Goal: Navigation & Orientation: Find specific page/section

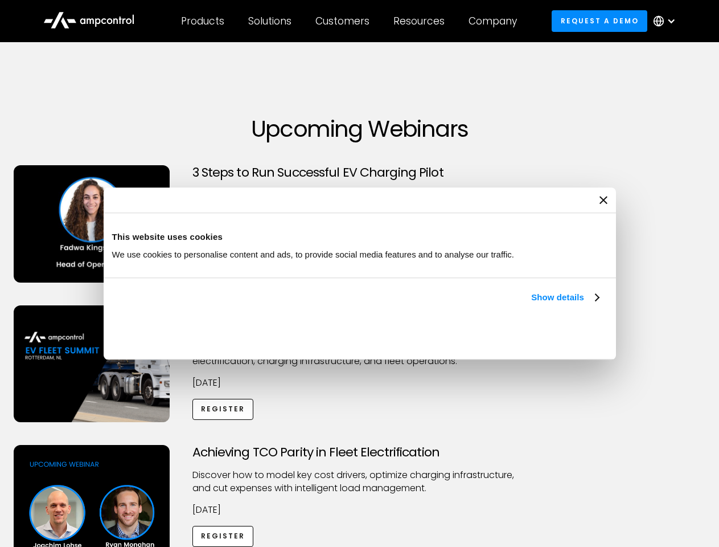
click at [531, 304] on link "Show details" at bounding box center [564, 297] width 67 height 14
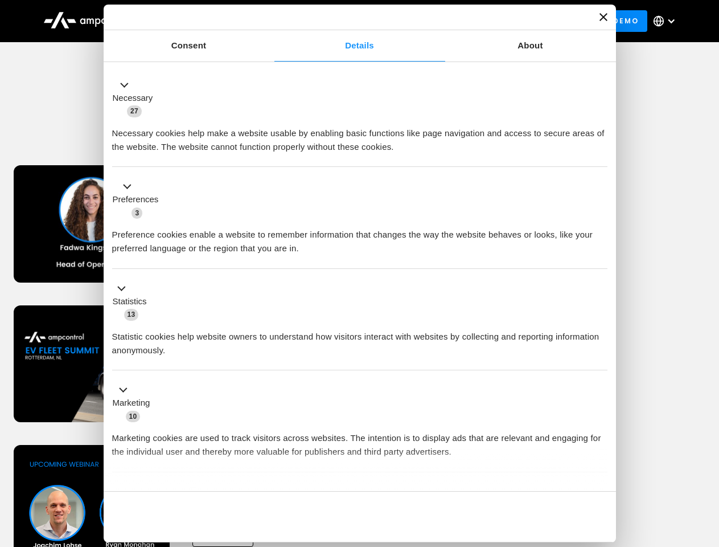
click at [600, 472] on ul "Necessary 27 Necessary cookies help make a website usable by enabling basic fun…" at bounding box center [359, 299] width 506 height 469
click at [707, 459] on div "Achieving TCO Parity in Fleet Electrification Discover how to model key cost dr…" at bounding box center [359, 534] width 715 height 179
click at [350, 21] on div "Customers" at bounding box center [343, 21] width 54 height 13
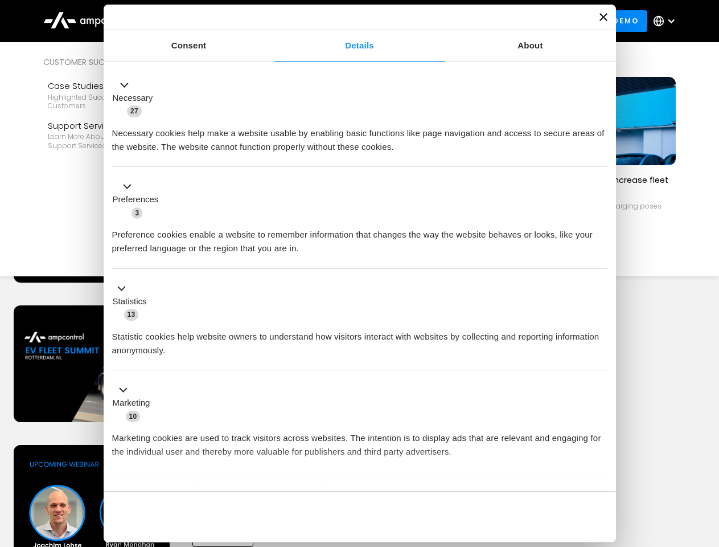
click at [202, 21] on div "Products" at bounding box center [202, 21] width 43 height 13
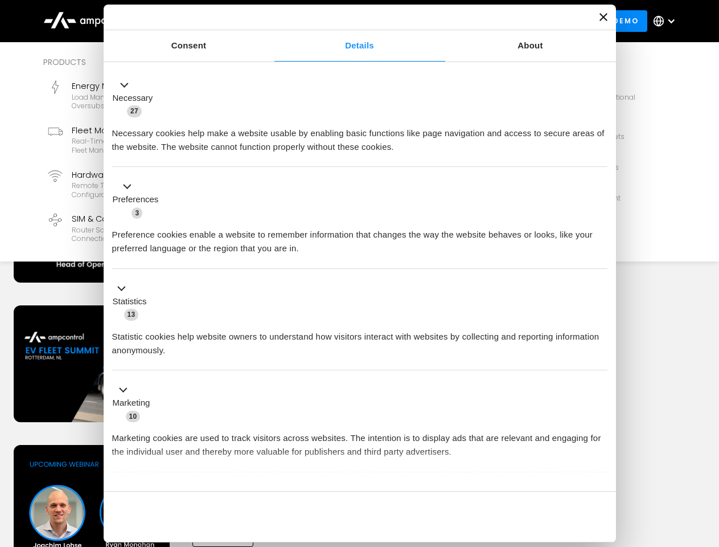
click at [271, 21] on div "Solutions" at bounding box center [269, 21] width 43 height 13
click at [345, 21] on div "Customers" at bounding box center [343, 21] width 54 height 13
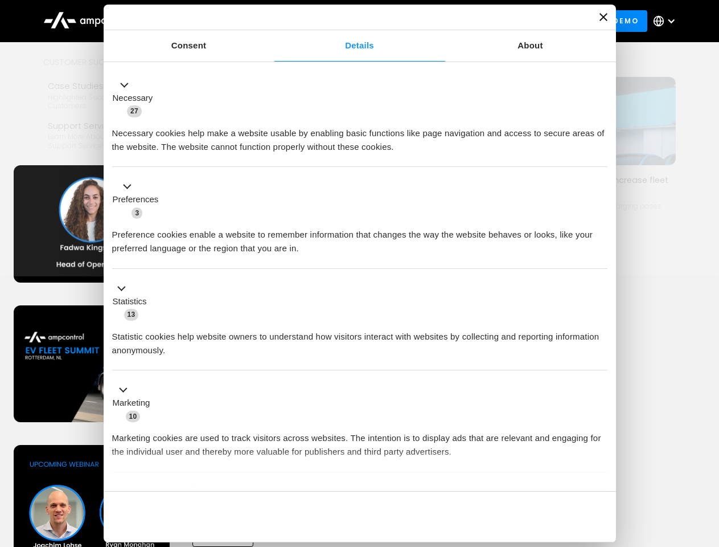
click at [421, 21] on div "Resources" at bounding box center [419, 21] width 51 height 13
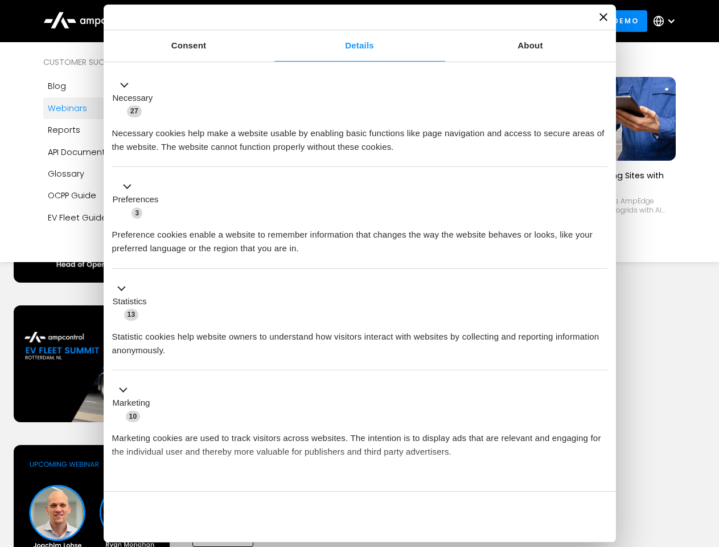
click at [497, 21] on div "Company" at bounding box center [493, 21] width 48 height 13
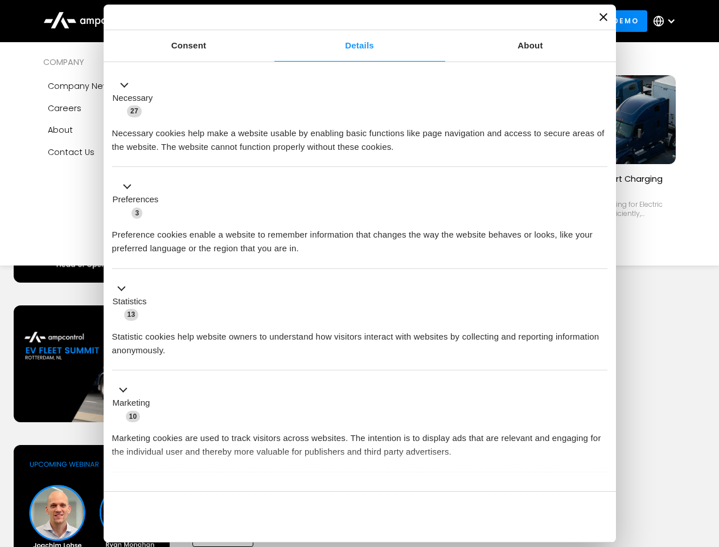
click at [667, 21] on div at bounding box center [671, 21] width 9 height 9
